Goal: Download file/media

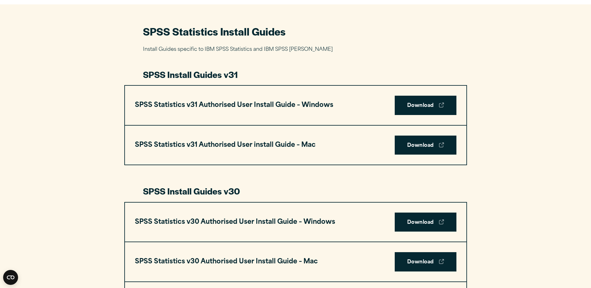
scroll to position [280, 0]
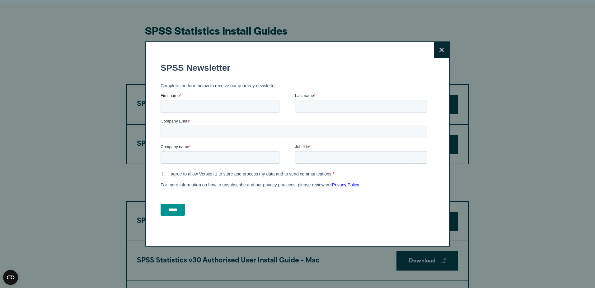
click at [427, 52] on div "Close" at bounding box center [297, 143] width 305 height 205
click at [440, 52] on icon at bounding box center [442, 50] width 4 height 5
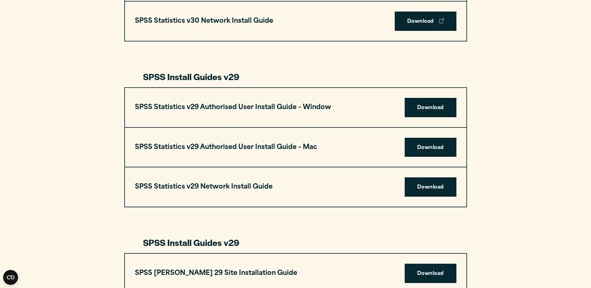
scroll to position [560, 0]
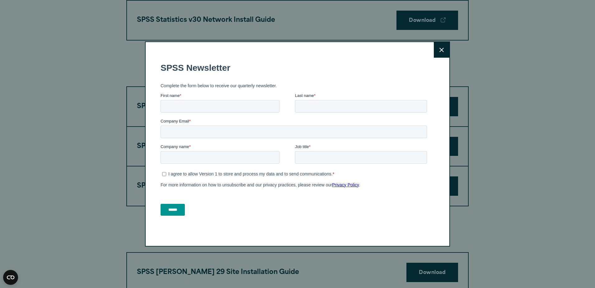
click at [440, 51] on icon at bounding box center [442, 50] width 4 height 4
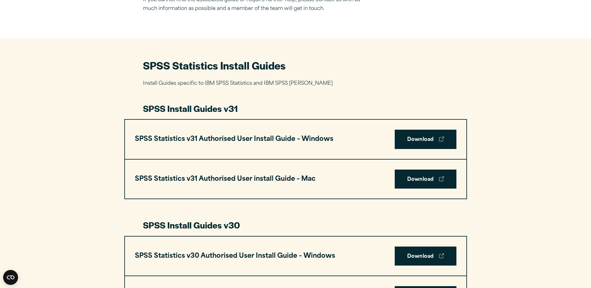
scroll to position [249, 0]
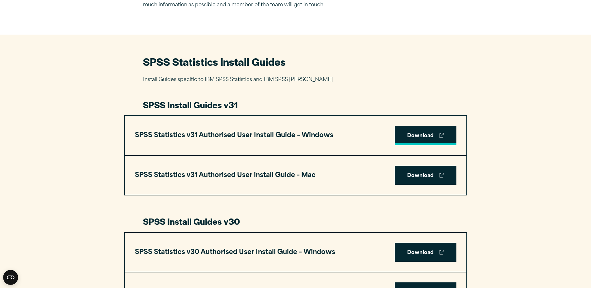
click at [411, 134] on link "Download" at bounding box center [425, 135] width 62 height 19
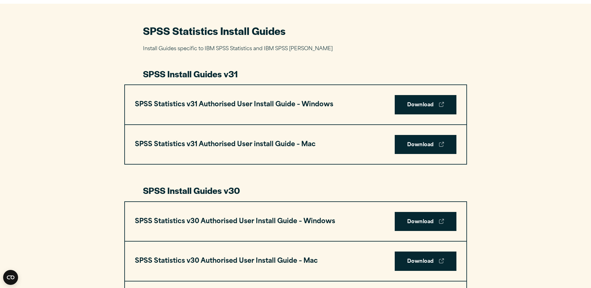
scroll to position [280, 0]
drag, startPoint x: 572, startPoint y: 0, endPoint x: 414, endPoint y: 37, distance: 162.5
click at [406, 49] on p "Install Guides specific to IBM SPSS Statistics and IBM SPSS [PERSON_NAME]" at bounding box center [295, 48] width 305 height 9
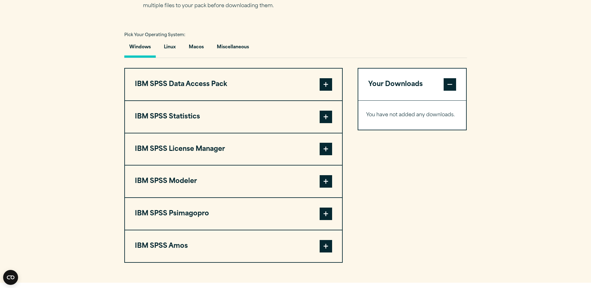
scroll to position [436, 0]
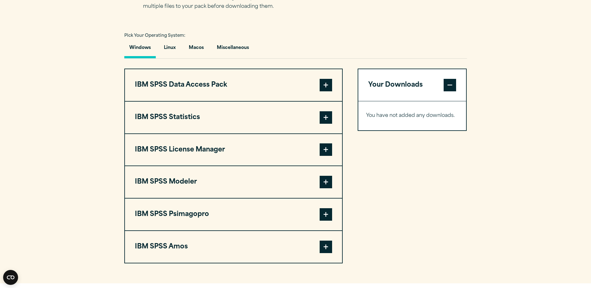
click at [326, 116] on span at bounding box center [325, 117] width 12 height 12
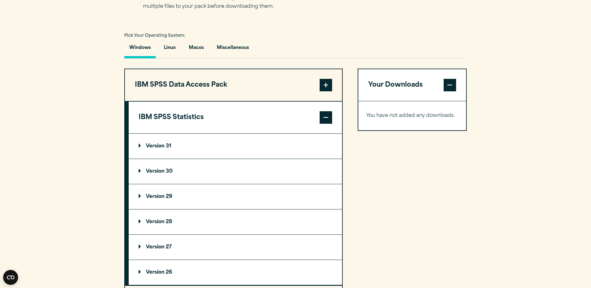
click at [322, 88] on span at bounding box center [325, 85] width 12 height 12
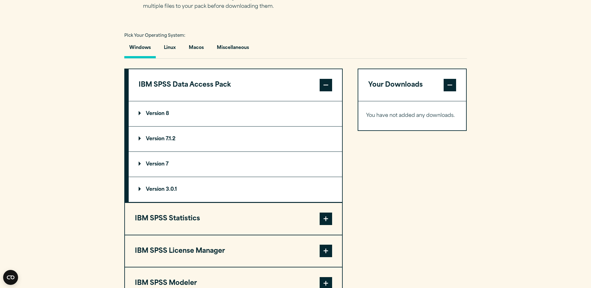
click at [323, 86] on span at bounding box center [325, 85] width 12 height 12
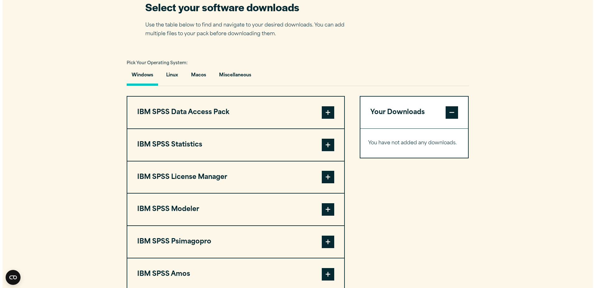
scroll to position [436, 0]
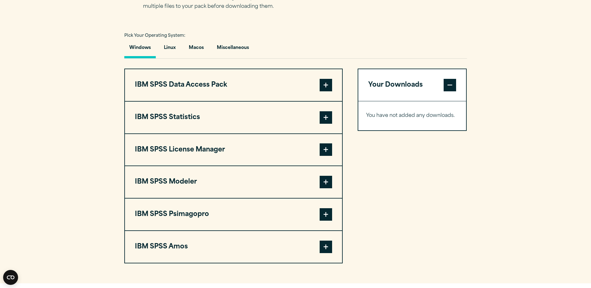
click at [327, 119] on span at bounding box center [325, 117] width 12 height 12
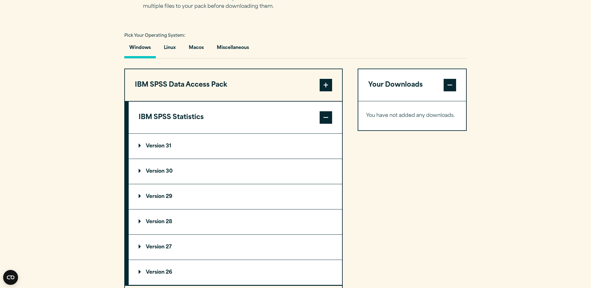
click at [166, 144] on p "Version 31" at bounding box center [155, 146] width 33 height 5
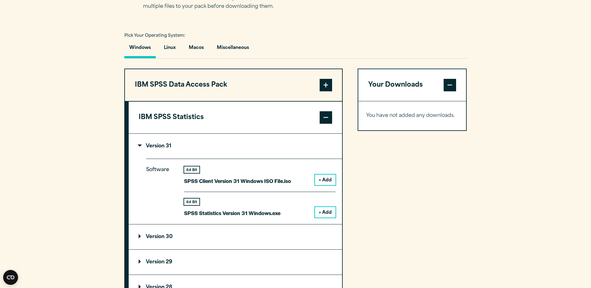
click at [332, 181] on button "+ Add" at bounding box center [325, 179] width 21 height 11
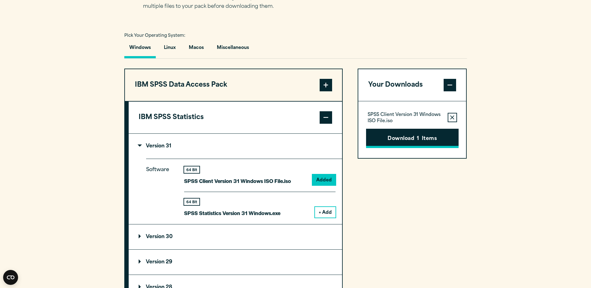
click at [402, 138] on button "Download 1 Items" at bounding box center [412, 138] width 92 height 19
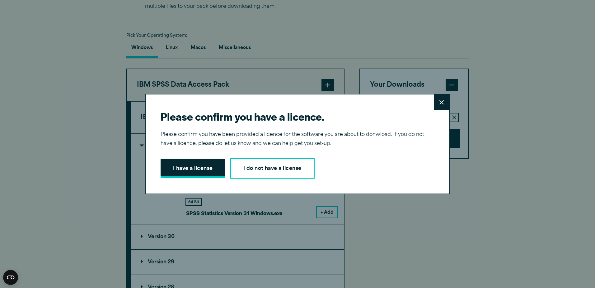
click at [200, 164] on button "I have a license" at bounding box center [193, 167] width 65 height 19
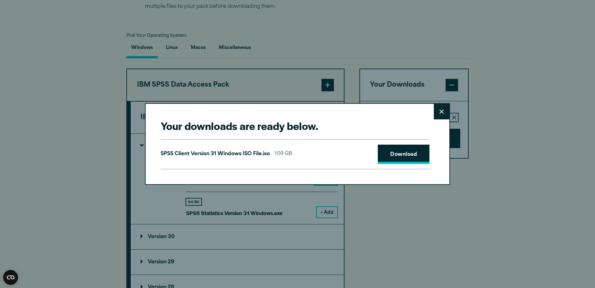
click at [406, 154] on link "Download" at bounding box center [404, 153] width 52 height 19
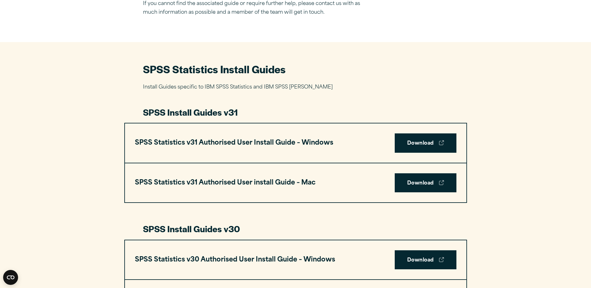
scroll to position [280, 0]
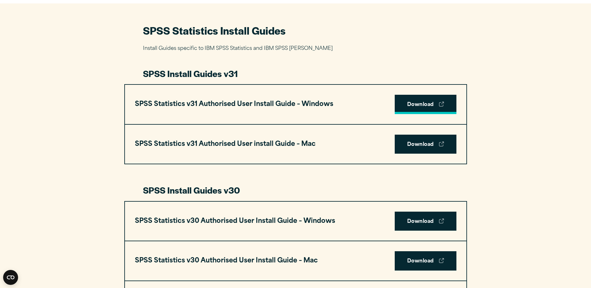
click at [417, 103] on link "Download" at bounding box center [425, 104] width 62 height 19
